Goal: Transaction & Acquisition: Purchase product/service

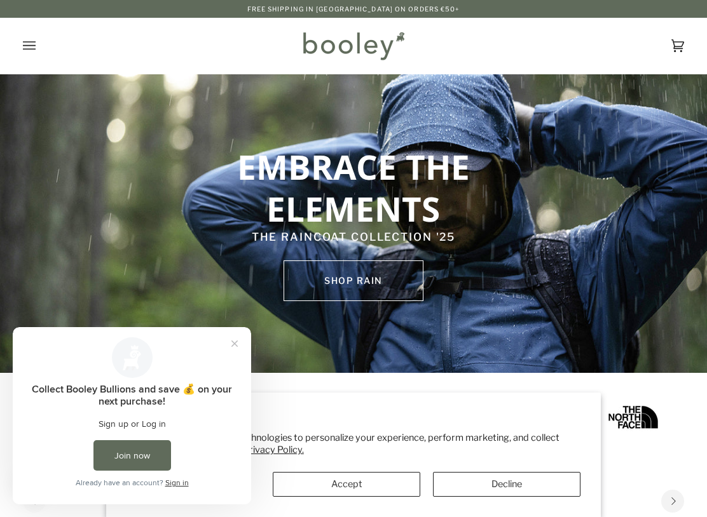
click at [31, 44] on icon "Open menu" at bounding box center [29, 45] width 13 height 19
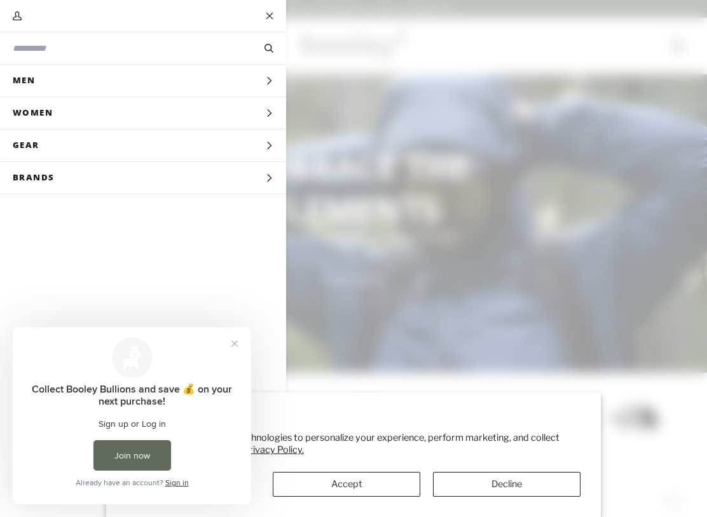
click at [252, 53] on button "Search" at bounding box center [269, 48] width 34 height 14
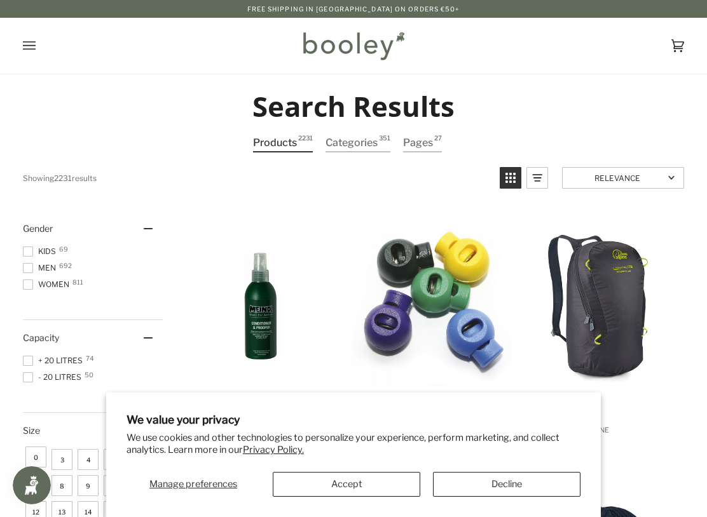
click at [363, 149] on link "Categories 351" at bounding box center [357, 143] width 65 height 18
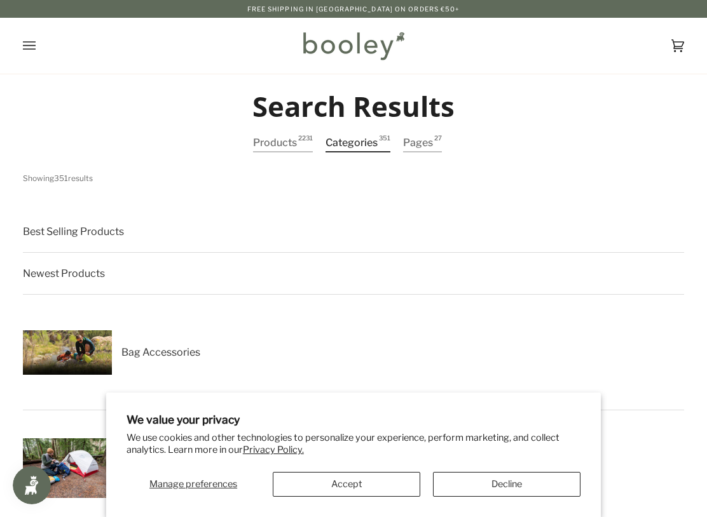
click at [33, 48] on icon "Open menu" at bounding box center [29, 45] width 13 height 19
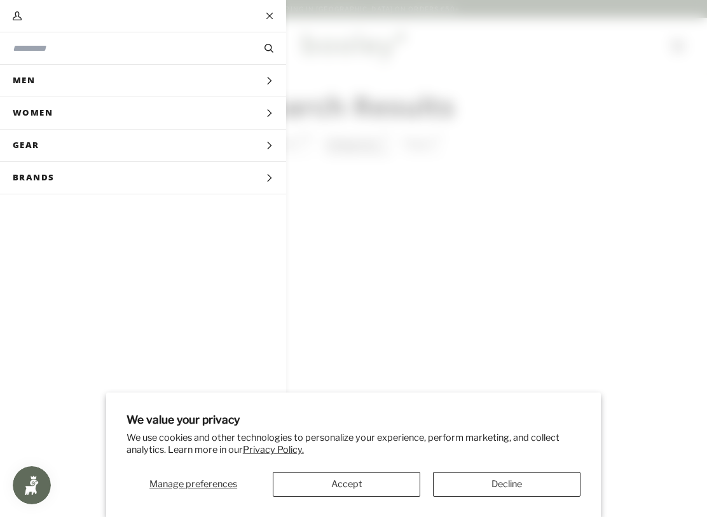
click at [264, 54] on button "Search" at bounding box center [269, 48] width 34 height 14
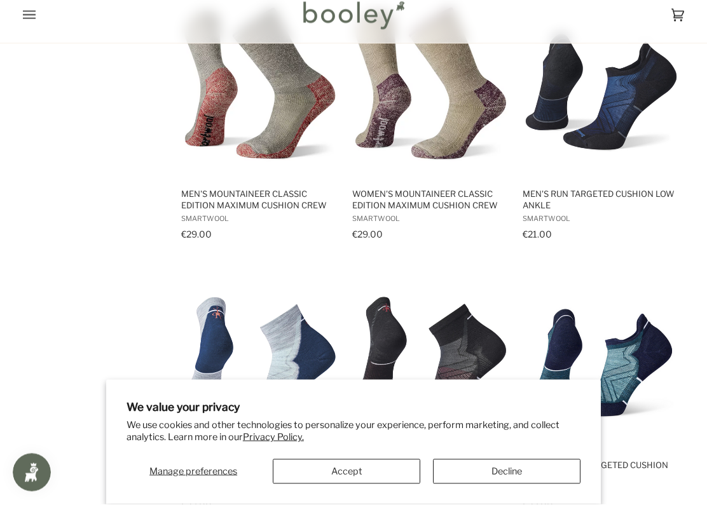
scroll to position [1057, 0]
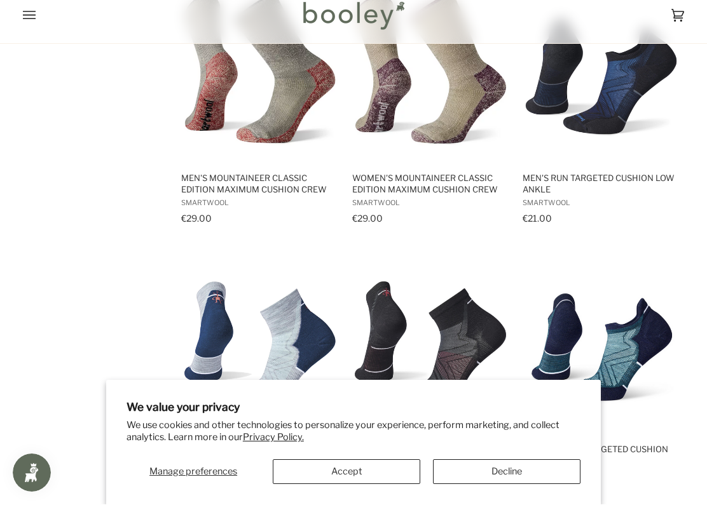
click at [395, 472] on button "Accept" at bounding box center [346, 484] width 147 height 25
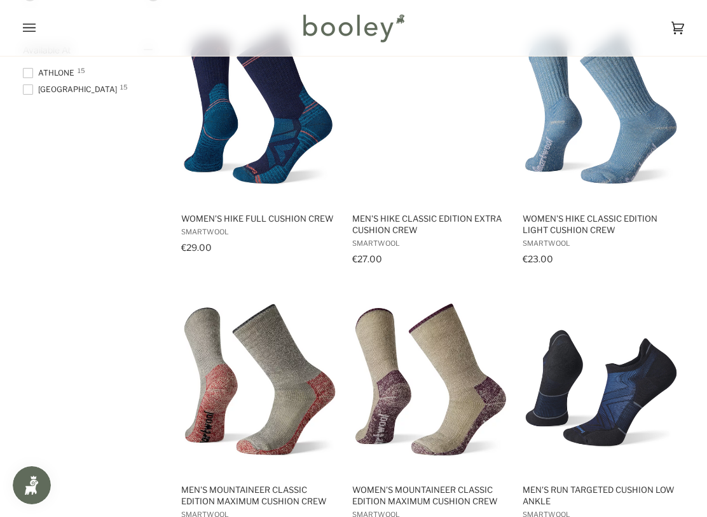
scroll to position [757, 0]
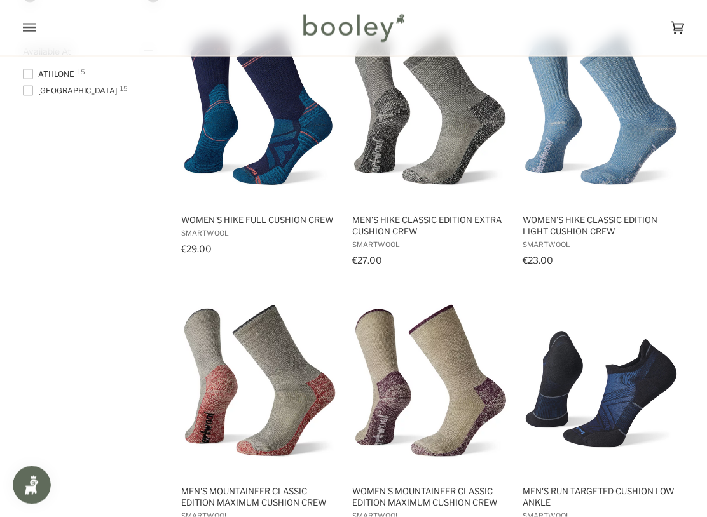
click at [461, 133] on img "Men's Hike Classic Edition Extra Cushion Crew" at bounding box center [430, 109] width 161 height 161
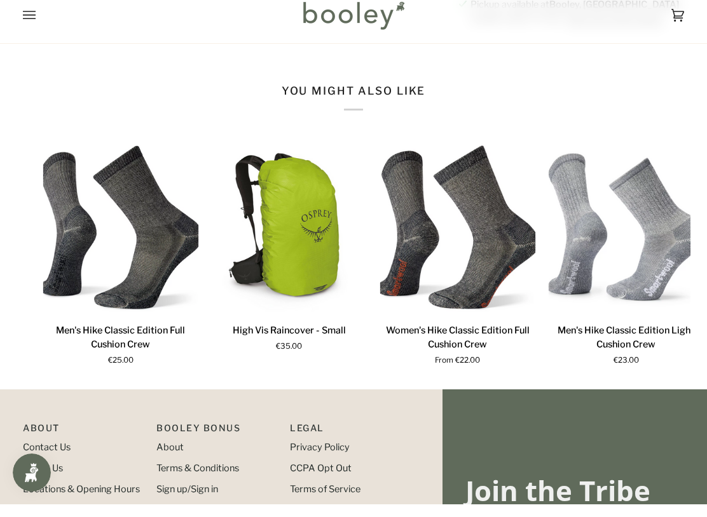
scroll to position [851, 0]
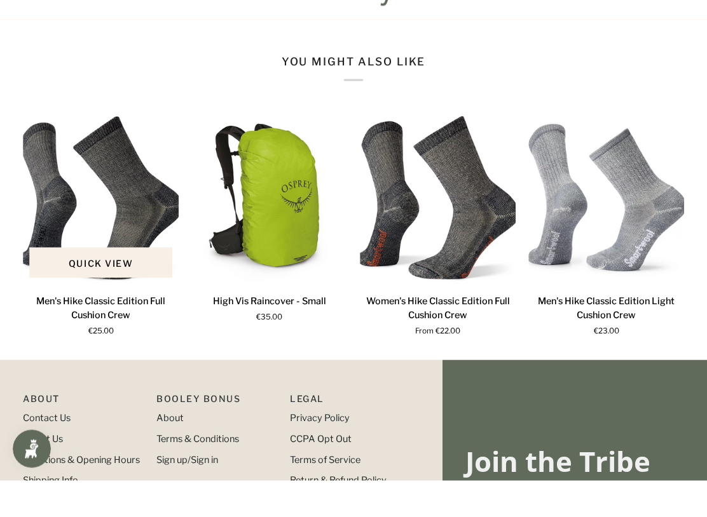
click at [127, 331] on p "Men's Hike Classic Edition Full Cushion Crew" at bounding box center [101, 344] width 156 height 27
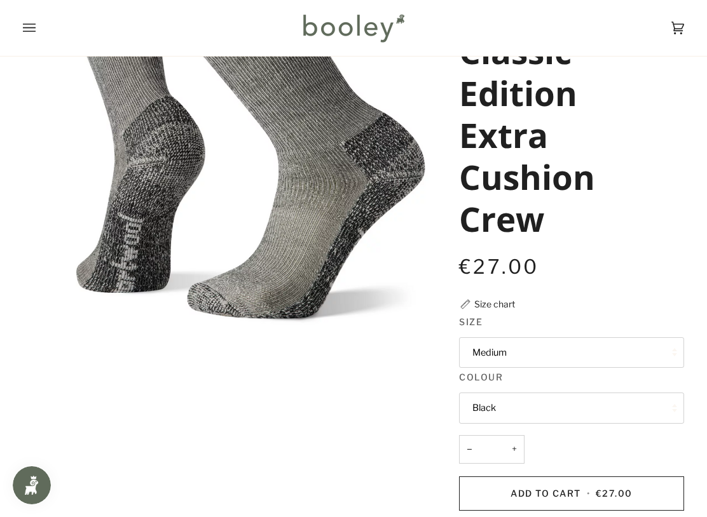
scroll to position [0, 0]
